Goal: Information Seeking & Learning: Learn about a topic

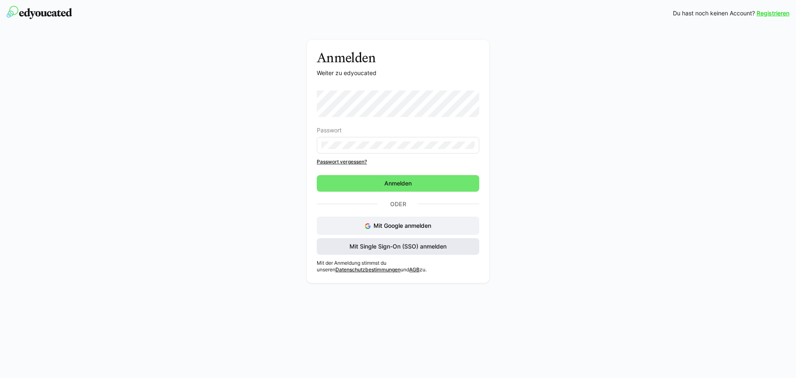
click at [446, 251] on span "Mit Single Sign-On (SSO) anmelden" at bounding box center [398, 246] width 162 height 17
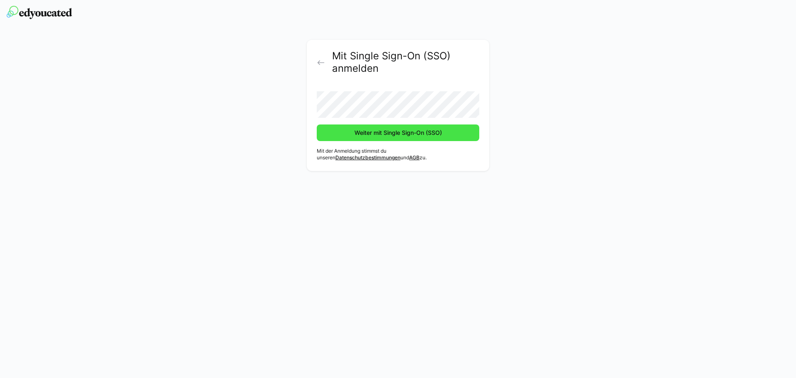
click at [408, 133] on span "Weiter mit Single Sign-On (SSO)" at bounding box center [398, 132] width 90 height 8
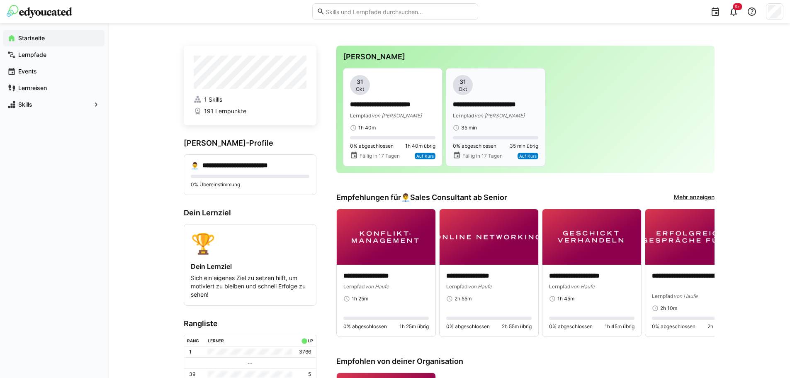
click at [489, 106] on p "**********" at bounding box center [495, 105] width 85 height 10
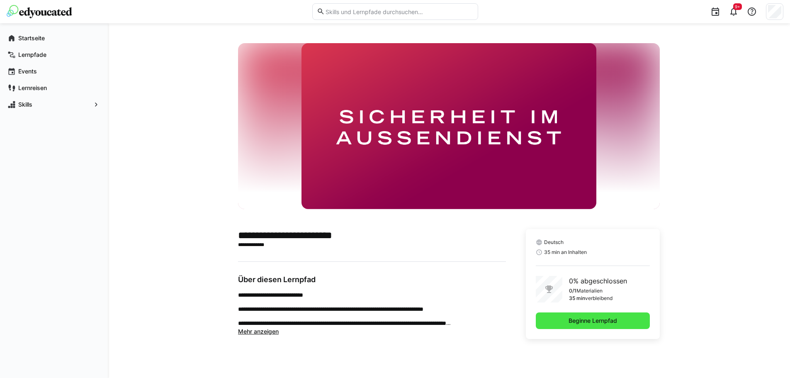
click at [590, 321] on span "Beginne Lernpfad" at bounding box center [592, 320] width 51 height 8
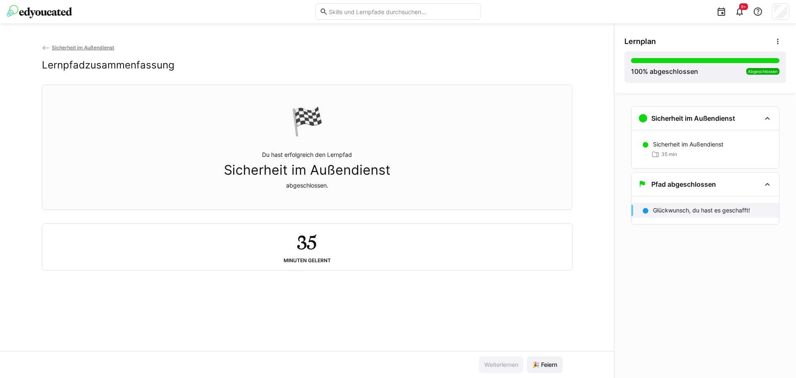
click at [55, 12] on img at bounding box center [39, 11] width 65 height 13
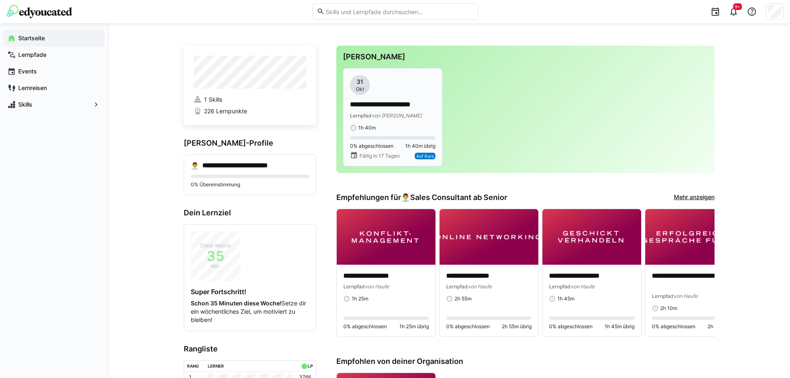
click at [402, 94] on app-date-bubble "31 Okt" at bounding box center [392, 85] width 85 height 20
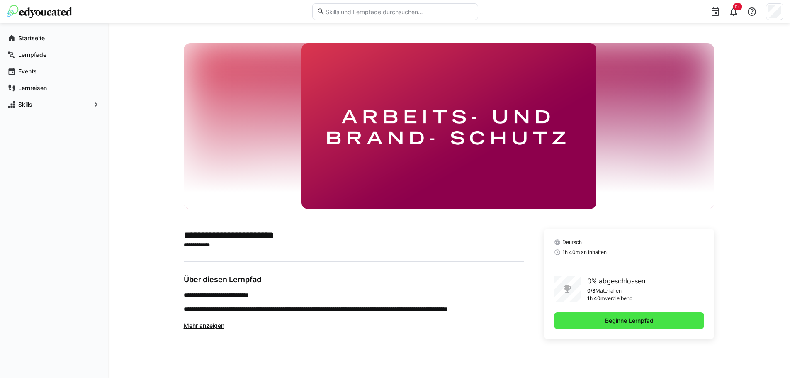
click at [638, 323] on span "Beginne Lernpfad" at bounding box center [628, 320] width 51 height 8
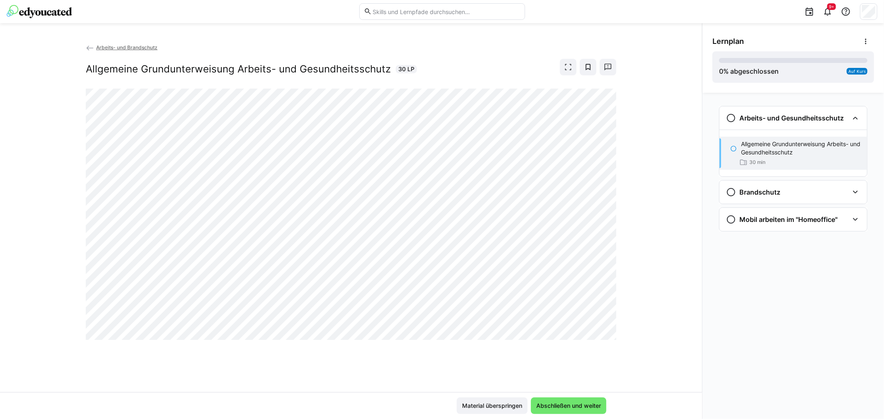
click at [295, 344] on div "Arbeits- und Brandschutz Allgemeine Grundunterweisung Arbeits- und Gesundheitss…" at bounding box center [351, 217] width 702 height 349
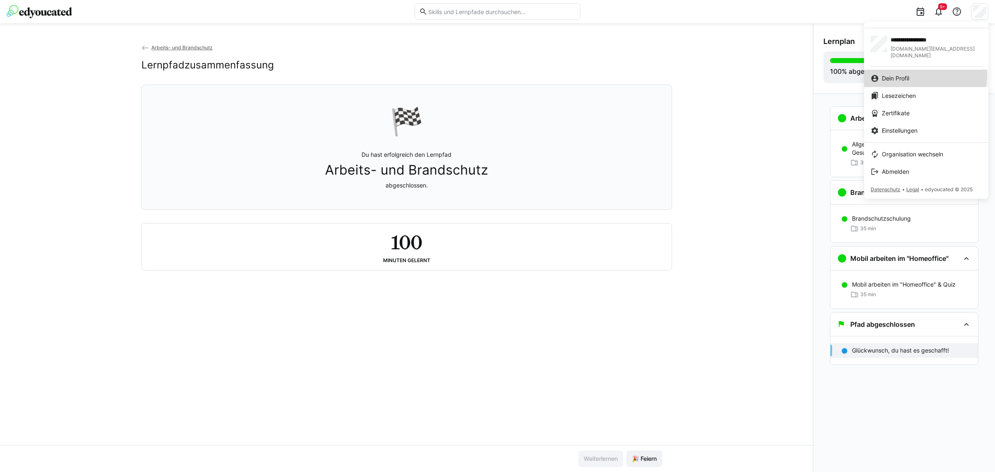
click at [795, 74] on span "Dein Profil" at bounding box center [895, 78] width 27 height 8
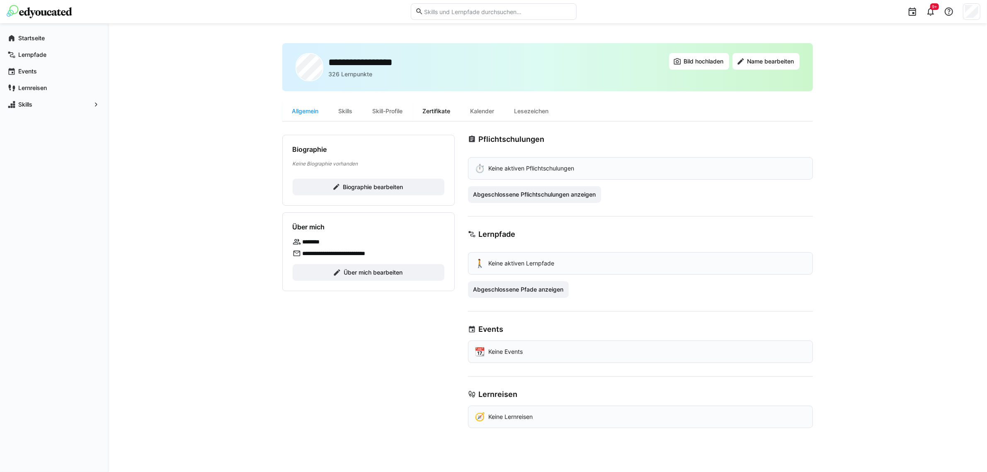
click at [441, 107] on div "Zertifikate" at bounding box center [437, 111] width 48 height 20
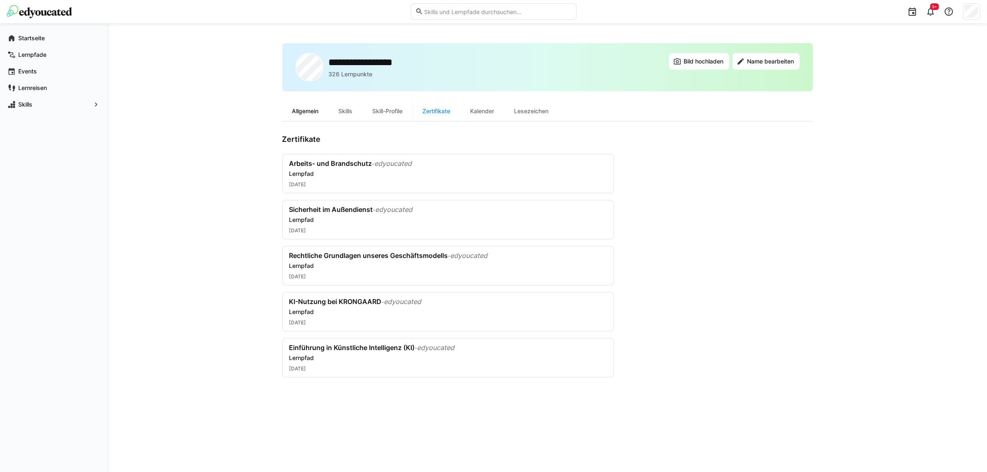
click at [311, 108] on div "Allgemein" at bounding box center [305, 111] width 46 height 20
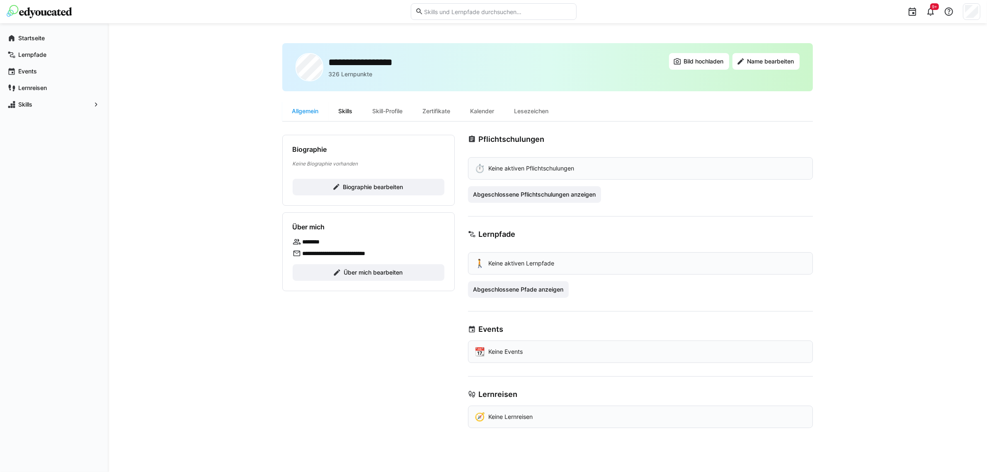
click at [353, 110] on div "Skills" at bounding box center [346, 111] width 34 height 20
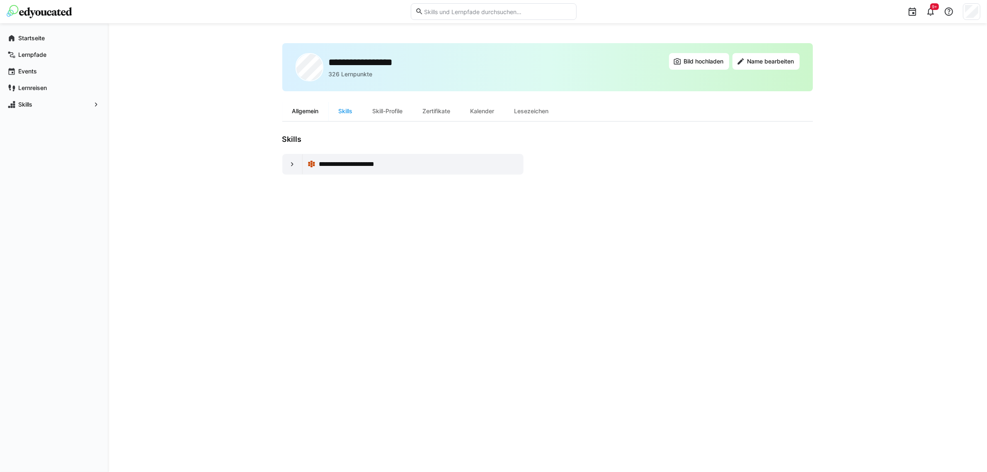
click at [315, 112] on div "Allgemein" at bounding box center [305, 111] width 46 height 20
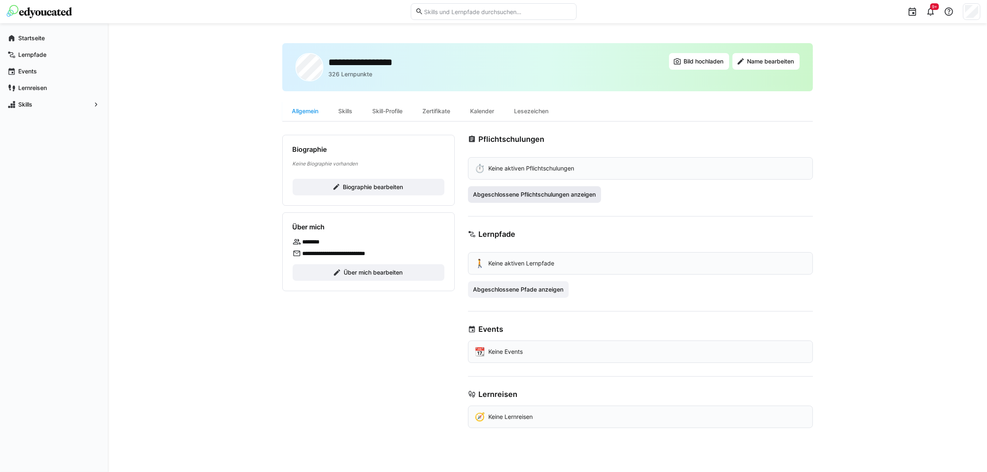
click at [572, 197] on span "Abgeschlossene Pflichtschulungen anzeigen" at bounding box center [534, 194] width 125 height 8
